Goal: Transaction & Acquisition: Book appointment/travel/reservation

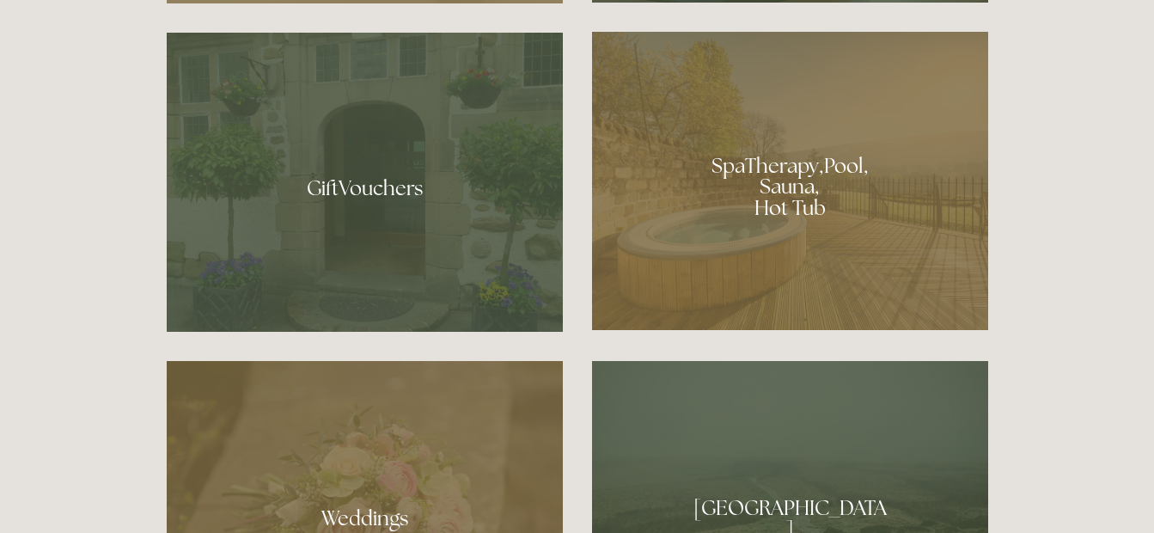
scroll to position [1289, 0]
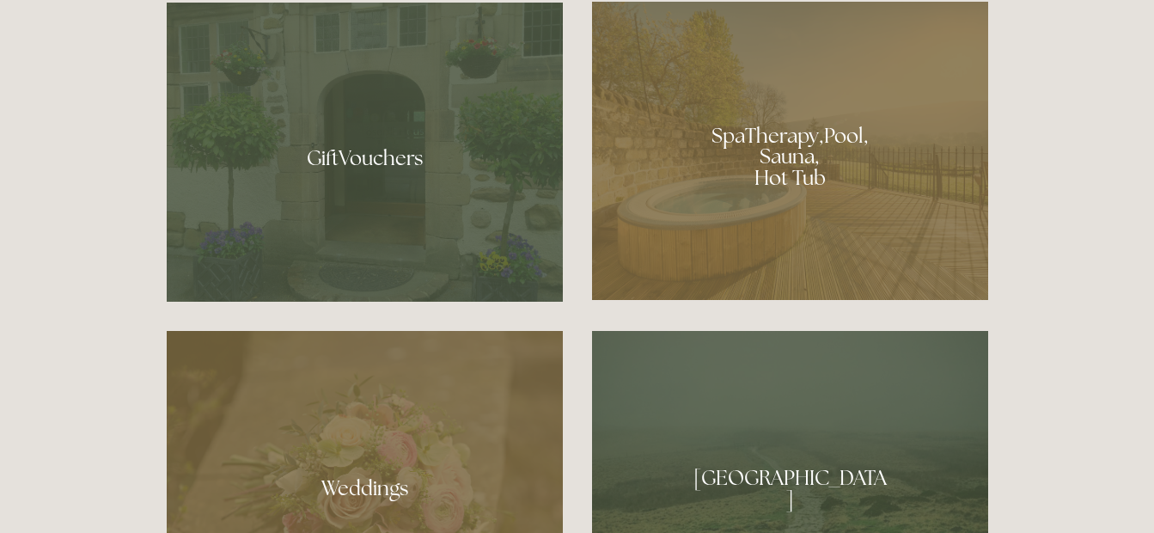
click at [793, 166] on div at bounding box center [790, 151] width 396 height 298
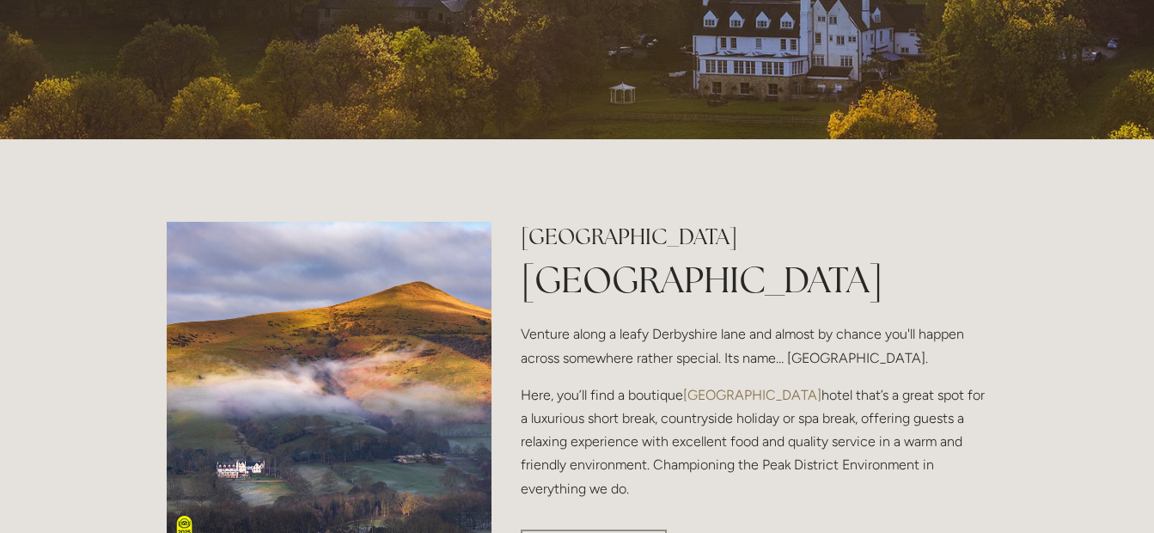
scroll to position [344, 0]
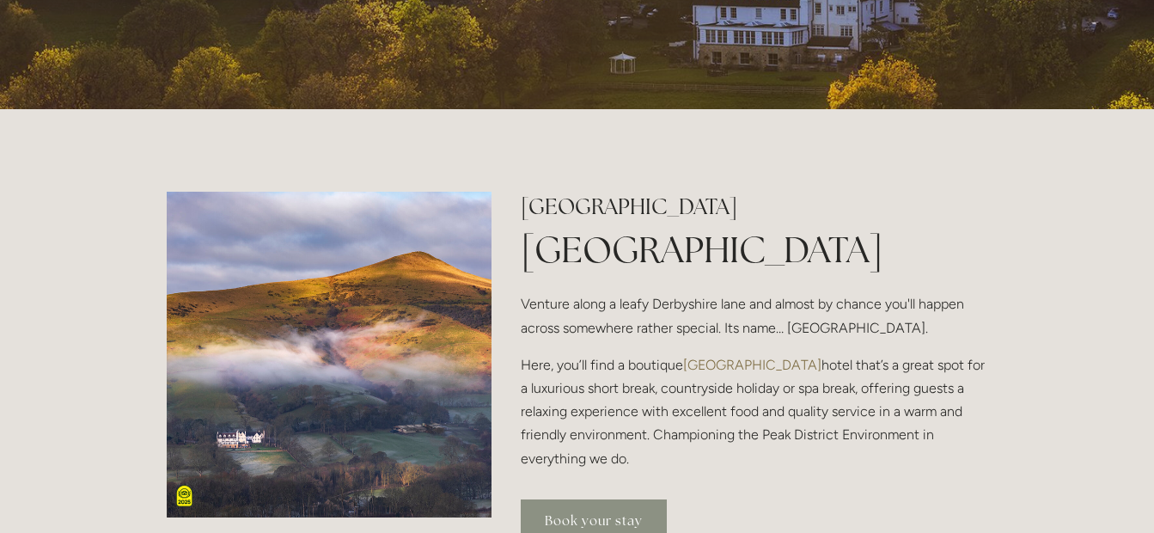
click at [633, 517] on link "Book your stay" at bounding box center [594, 520] width 146 height 42
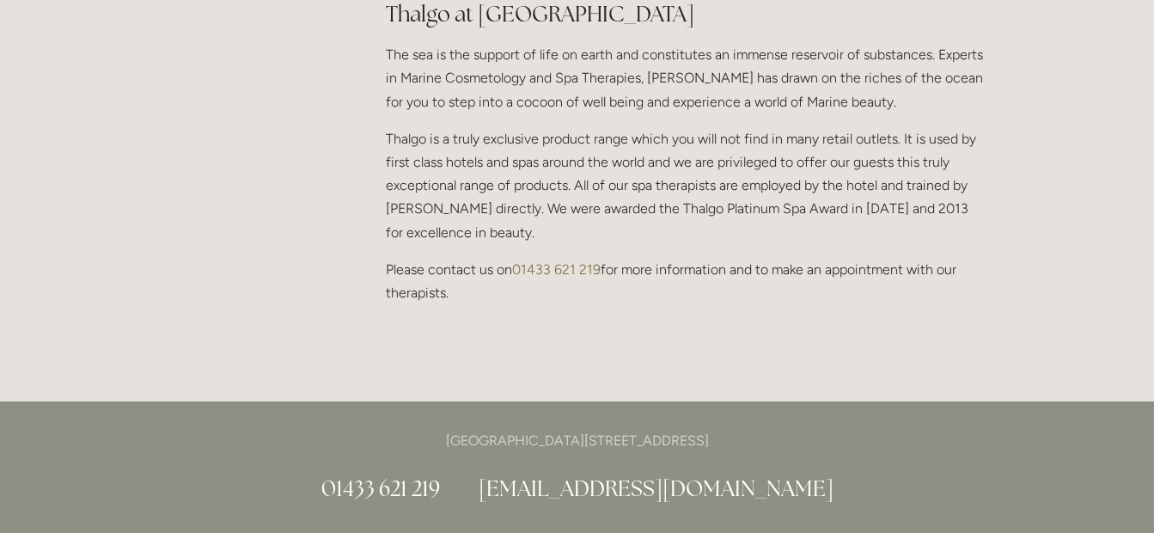
scroll to position [1805, 0]
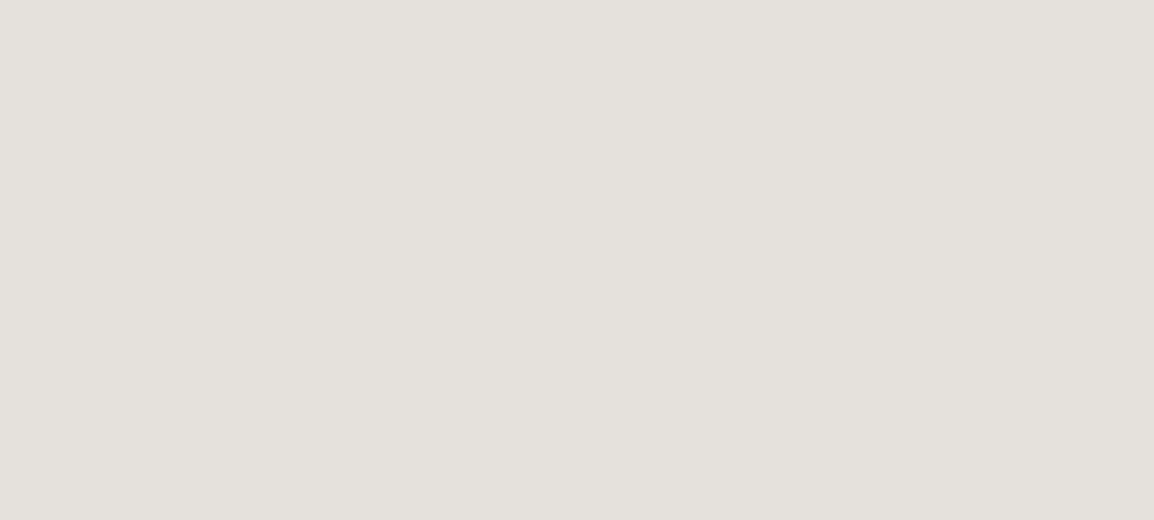
scroll to position [3016, 0]
